Goal: Task Accomplishment & Management: Manage account settings

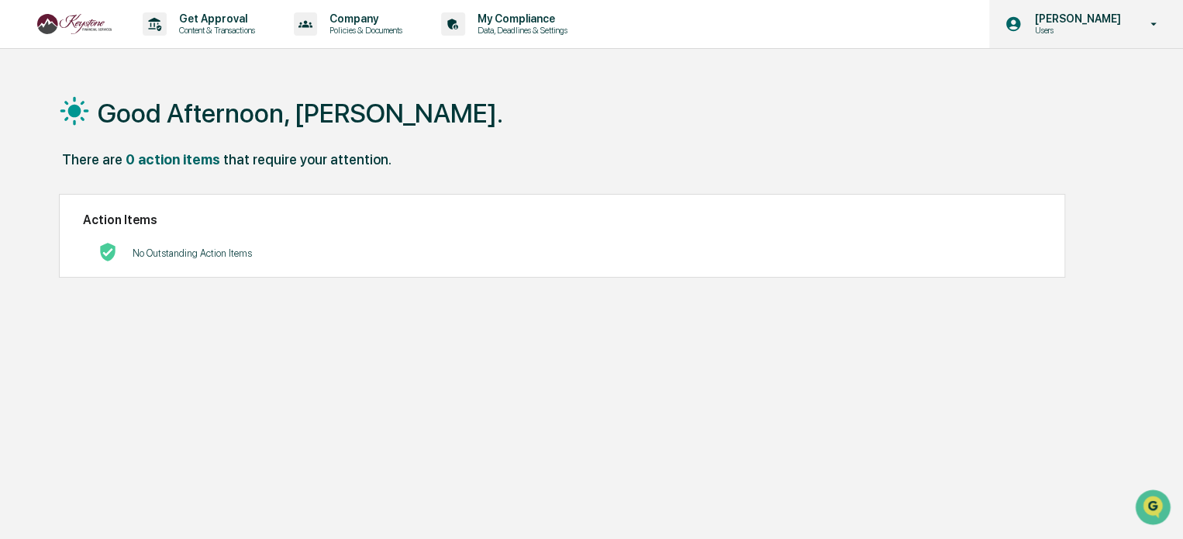
click at [1151, 27] on icon at bounding box center [1153, 24] width 27 height 15
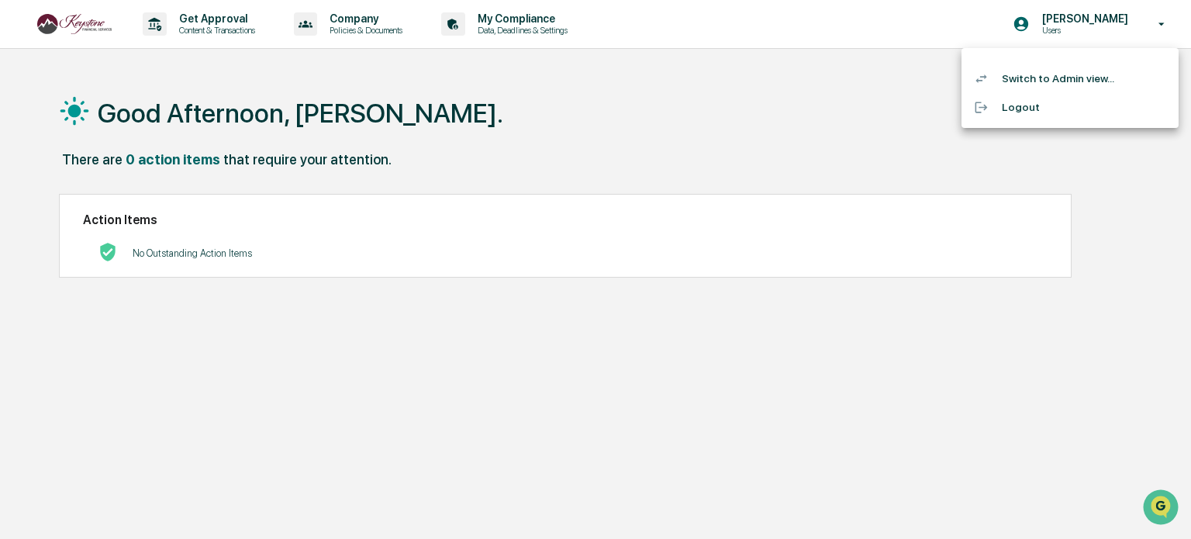
click at [896, 18] on div at bounding box center [595, 269] width 1191 height 539
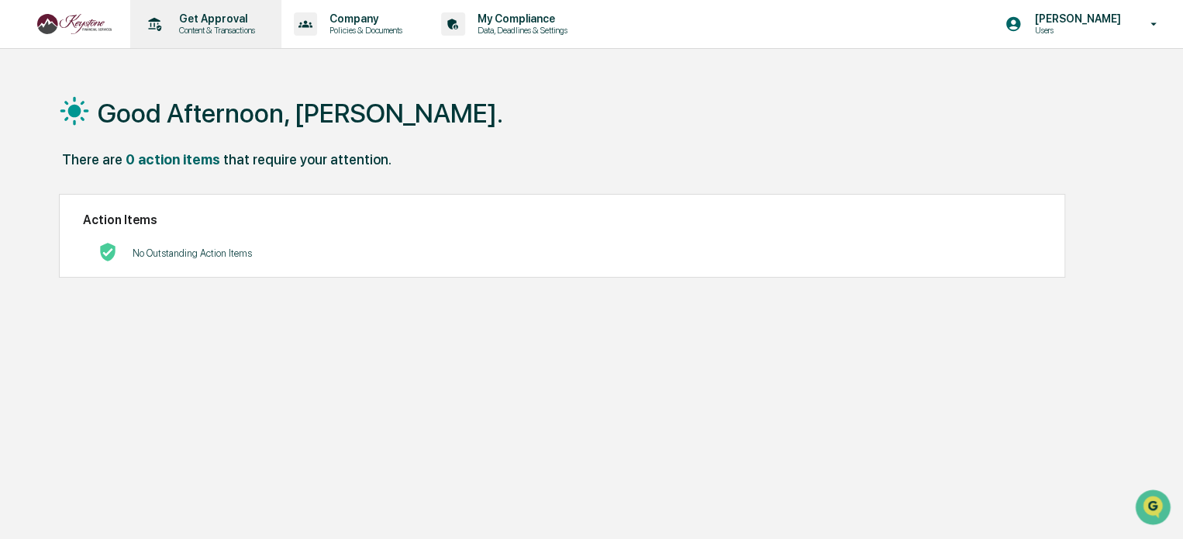
click at [226, 31] on p "Content & Transactions" at bounding box center [215, 30] width 96 height 11
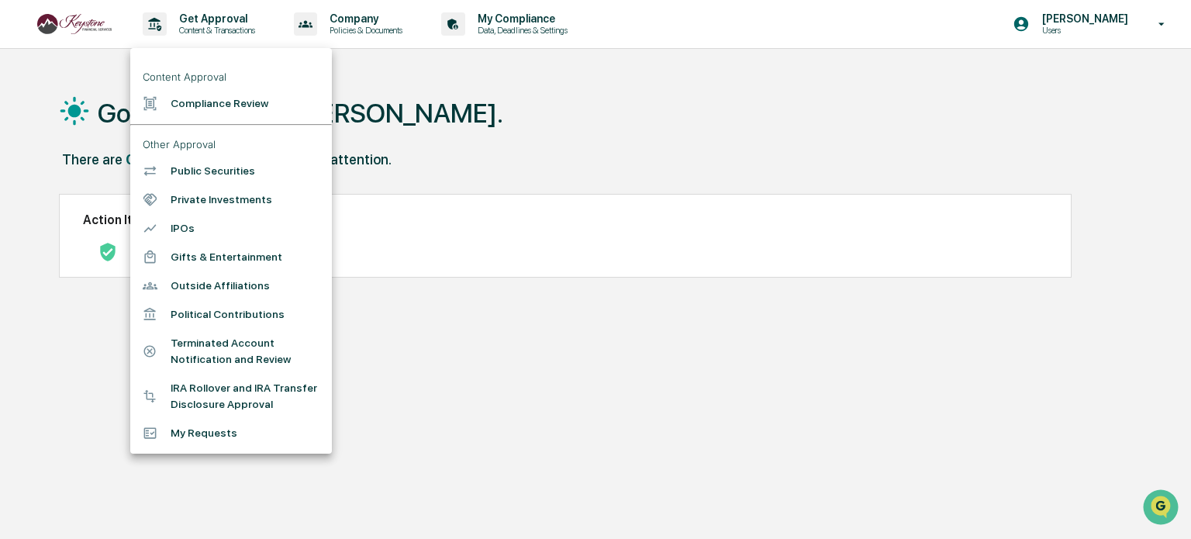
click at [577, 98] on div at bounding box center [595, 269] width 1191 height 539
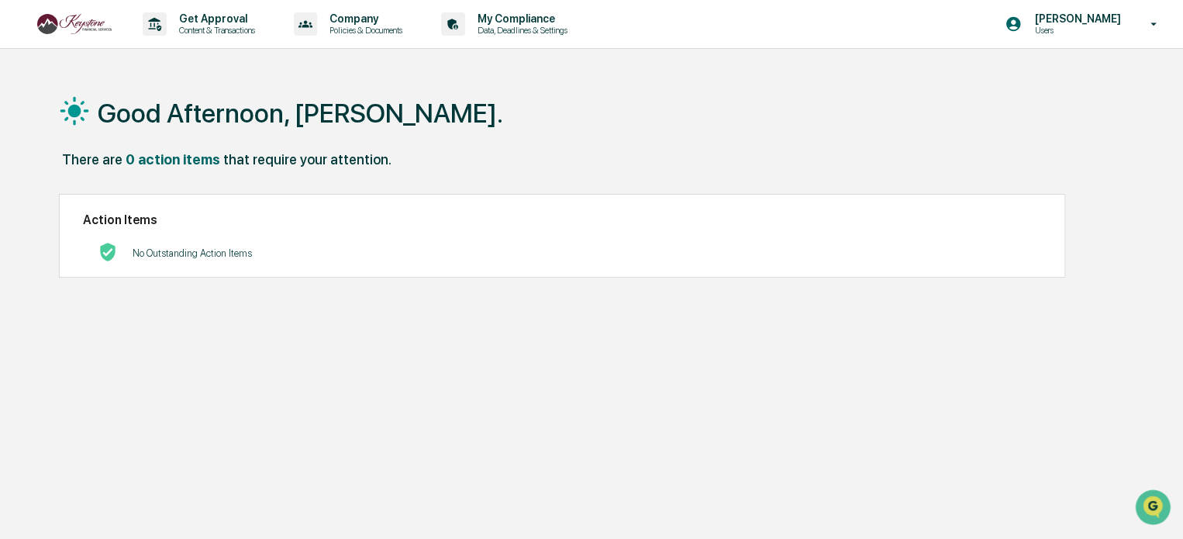
click at [492, 357] on div "Good Afternoon, [PERSON_NAME]. There are 0 action items that require your atten…" at bounding box center [591, 343] width 1111 height 539
click at [1073, 30] on p "Users" at bounding box center [1075, 30] width 106 height 11
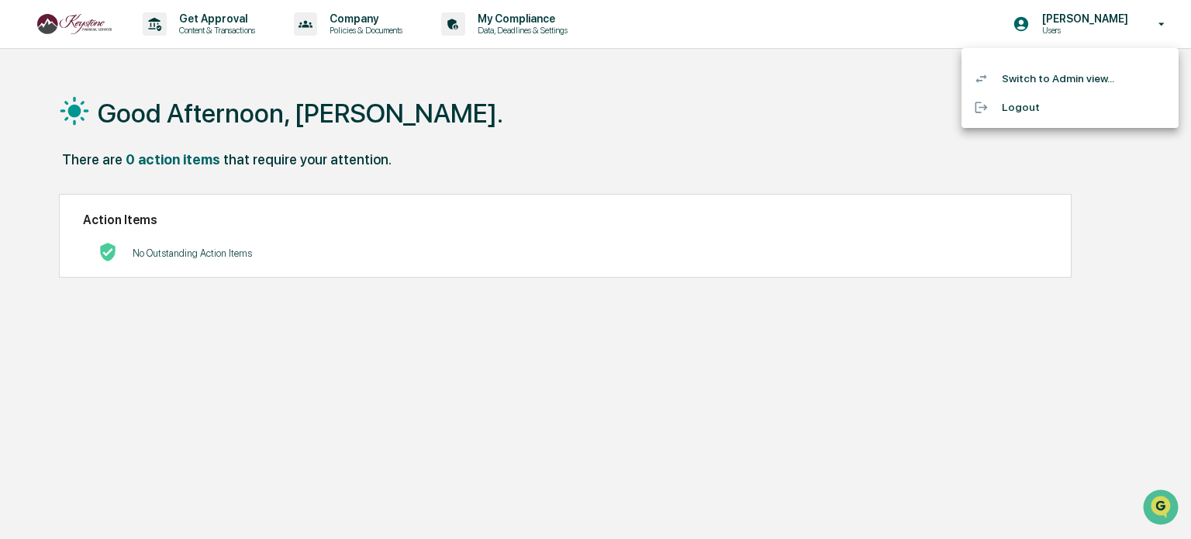
click at [1018, 111] on li "Logout" at bounding box center [1069, 107] width 217 height 29
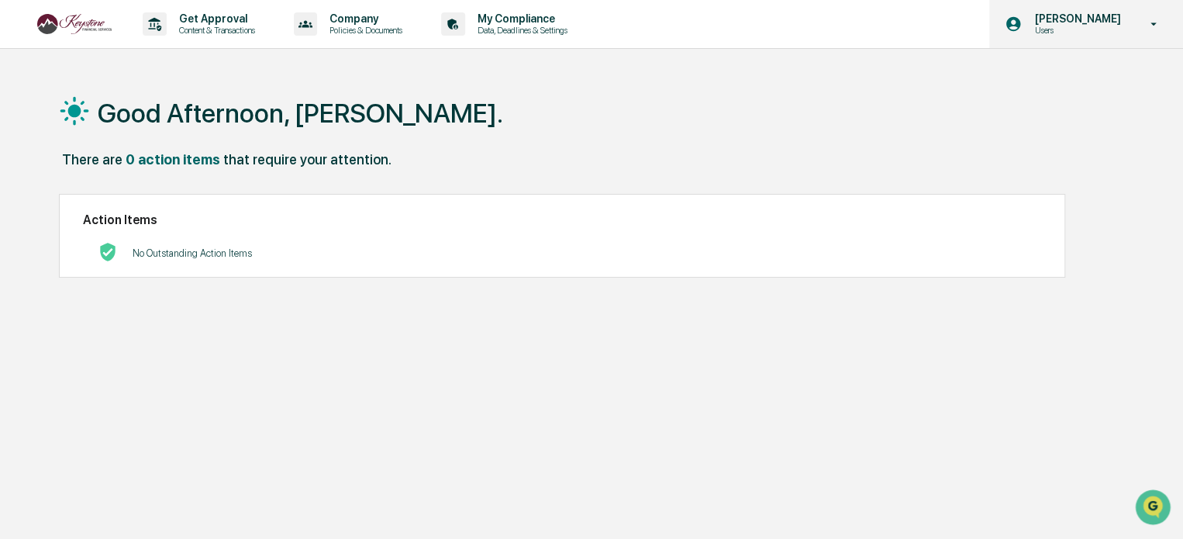
click at [1128, 23] on div "Wendi Warren Users" at bounding box center [1086, 24] width 194 height 48
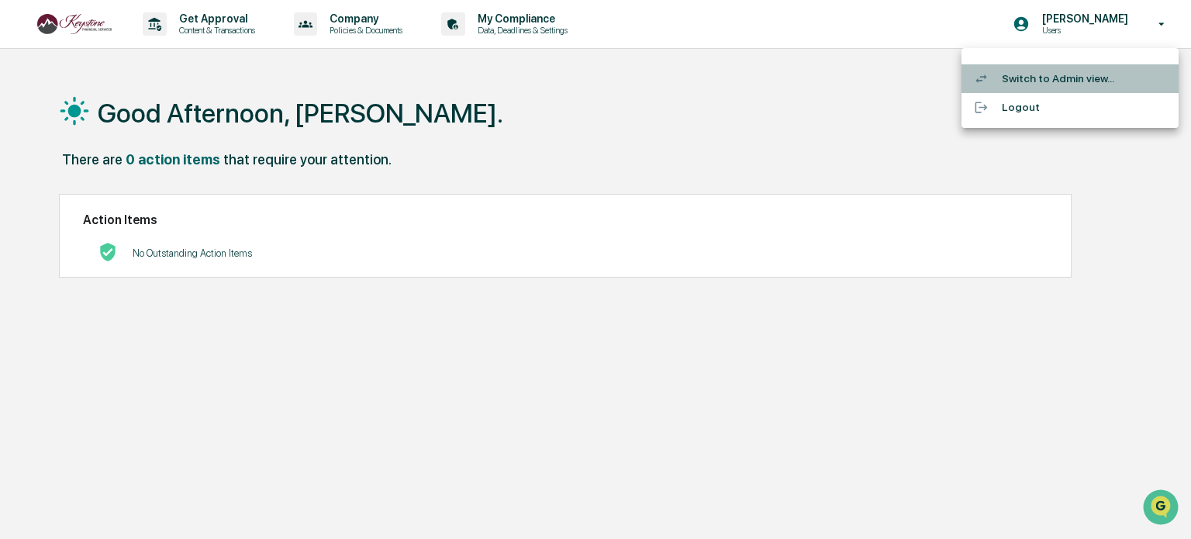
click at [1051, 79] on li "Switch to Admin view..." at bounding box center [1069, 78] width 217 height 29
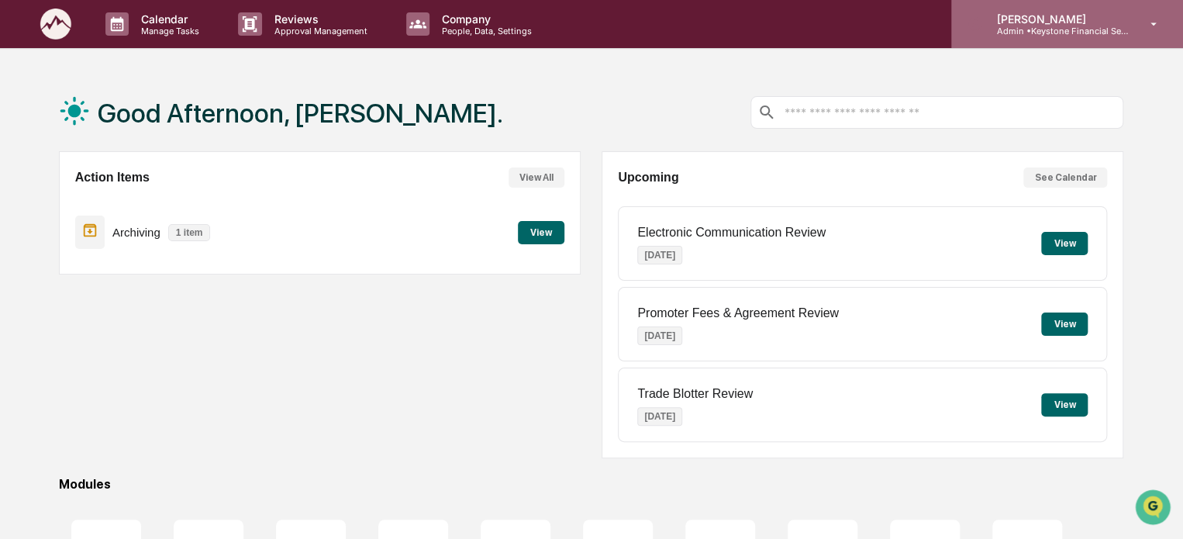
click at [1063, 22] on p "[PERSON_NAME]" at bounding box center [1056, 18] width 144 height 13
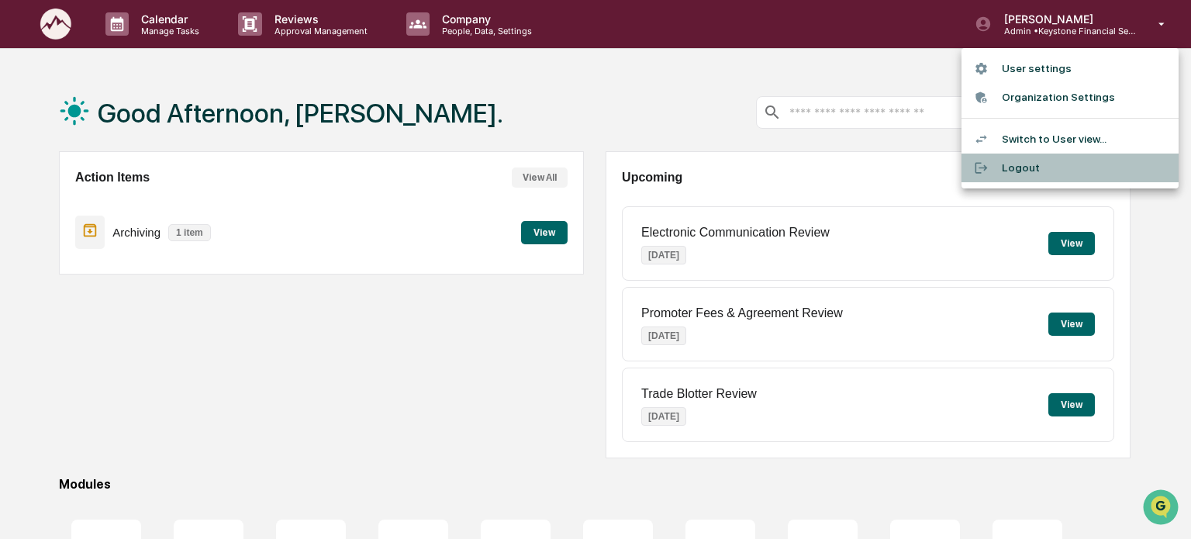
click at [1011, 171] on li "Logout" at bounding box center [1069, 167] width 217 height 29
